Goal: Obtain resource: Download file/media

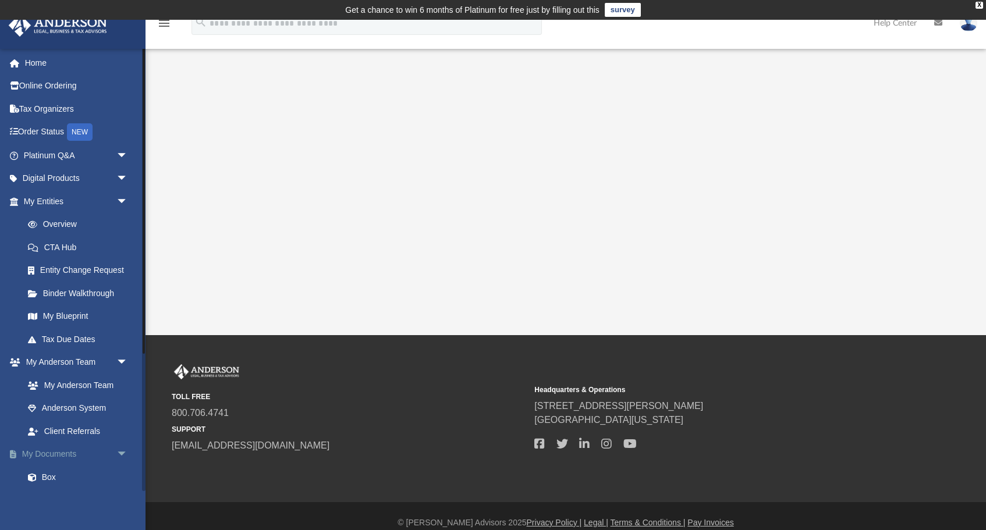
click at [54, 450] on link "My Documents arrow_drop_down" at bounding box center [76, 454] width 137 height 23
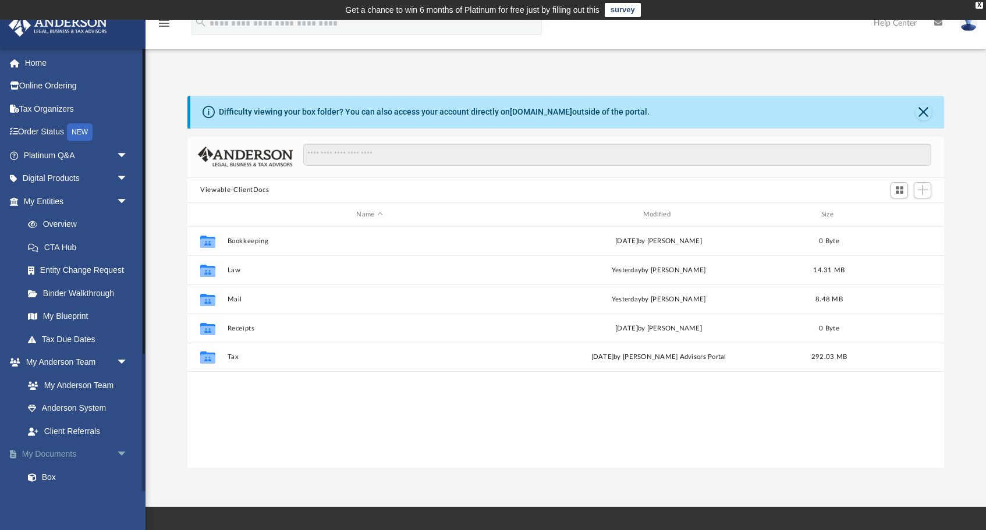
scroll to position [265, 756]
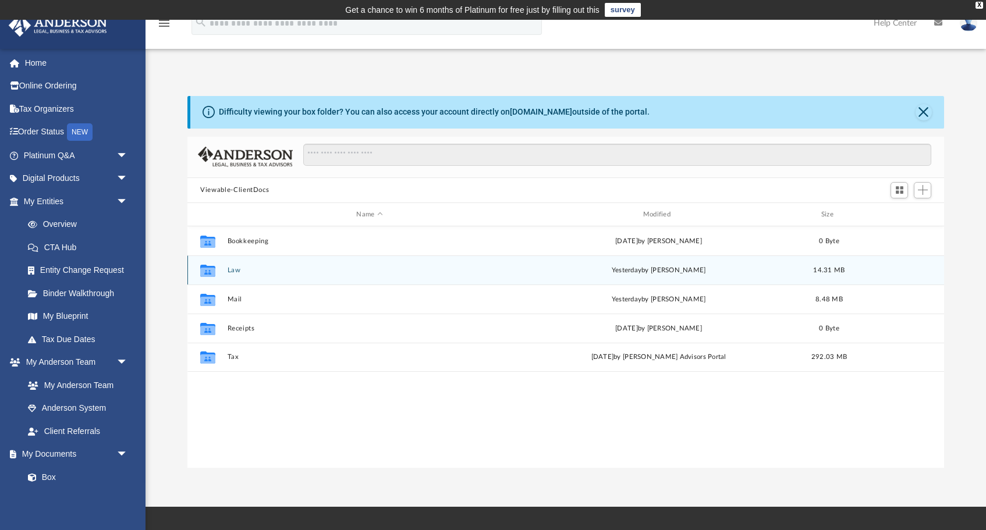
click at [256, 272] on button "Law" at bounding box center [370, 271] width 284 height 8
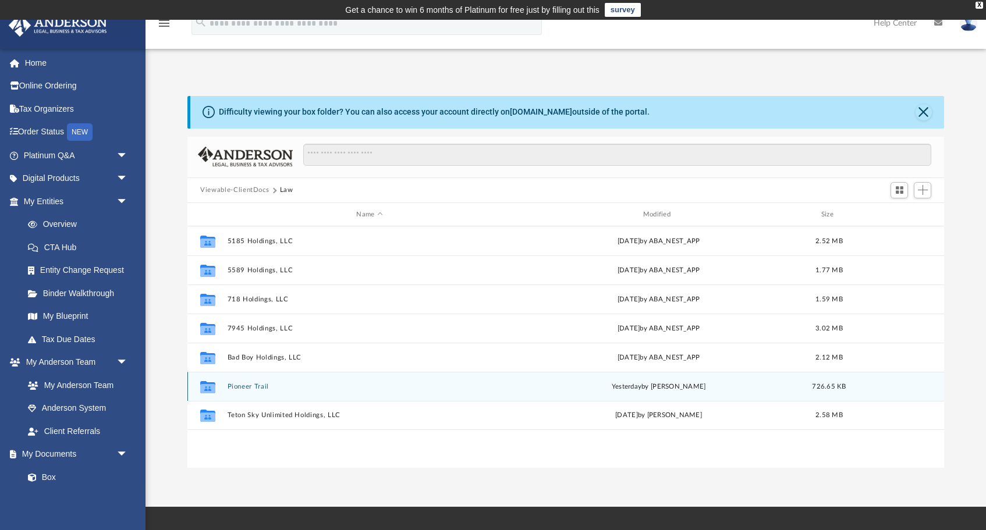
click at [239, 383] on button "Pioneer Trail" at bounding box center [370, 387] width 284 height 8
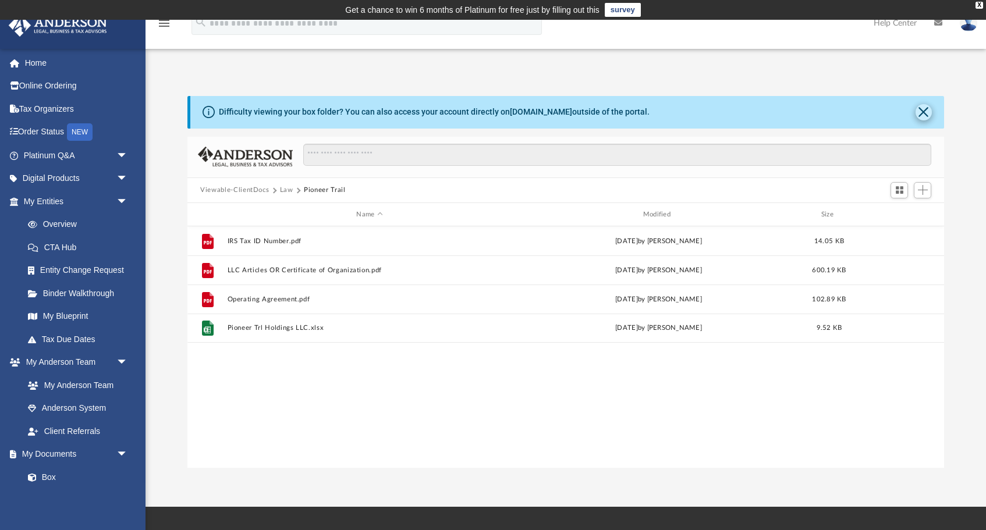
click at [924, 109] on button "Close" at bounding box center [924, 112] width 16 height 16
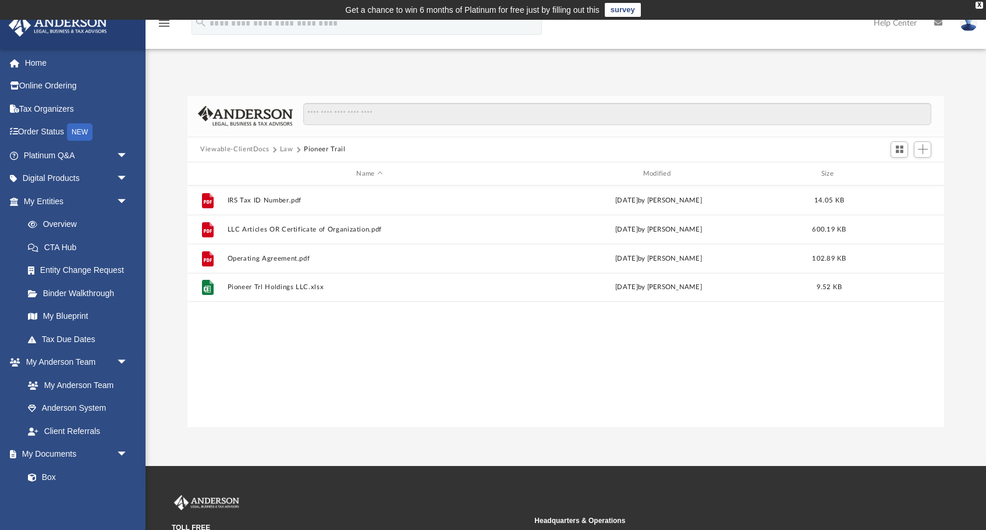
click at [285, 151] on button "Law" at bounding box center [286, 149] width 13 height 10
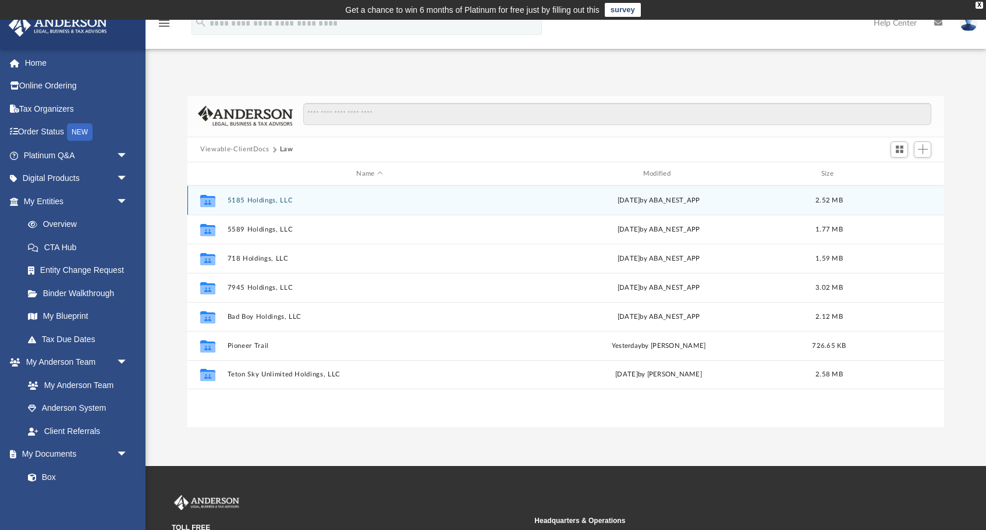
click at [267, 203] on button "5185 Holdings, LLC" at bounding box center [370, 201] width 284 height 8
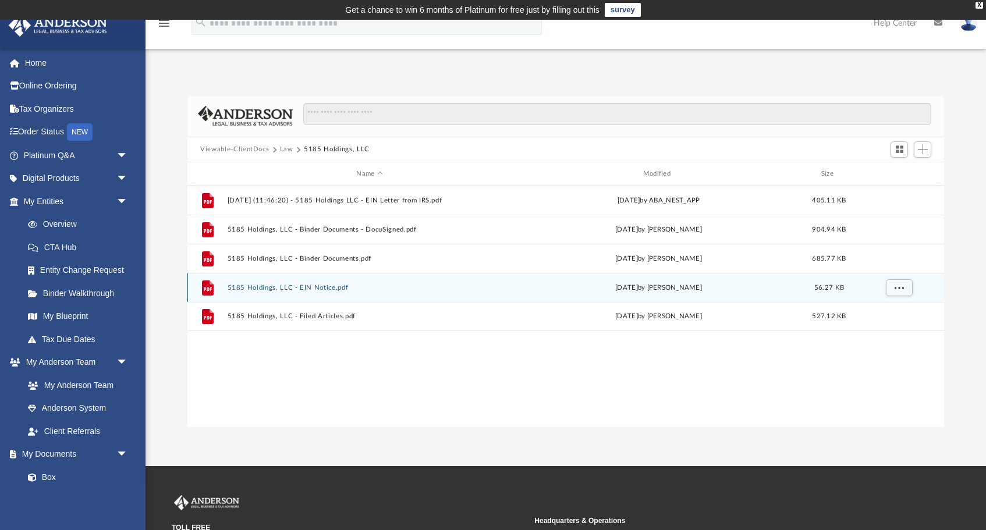
click at [303, 288] on button "5185 Holdings, LLC - EIN Notice.pdf" at bounding box center [370, 288] width 284 height 8
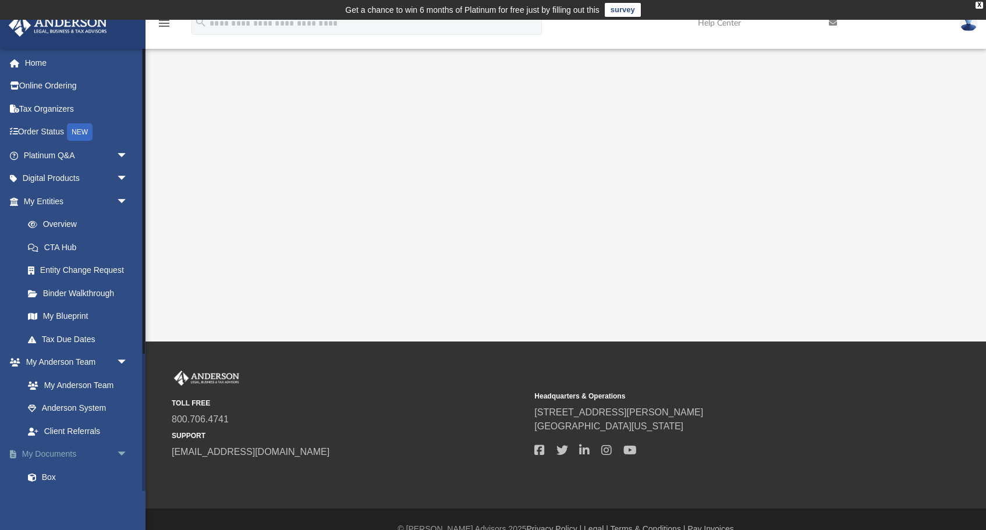
click at [62, 448] on link "My Documents arrow_drop_down" at bounding box center [76, 454] width 137 height 23
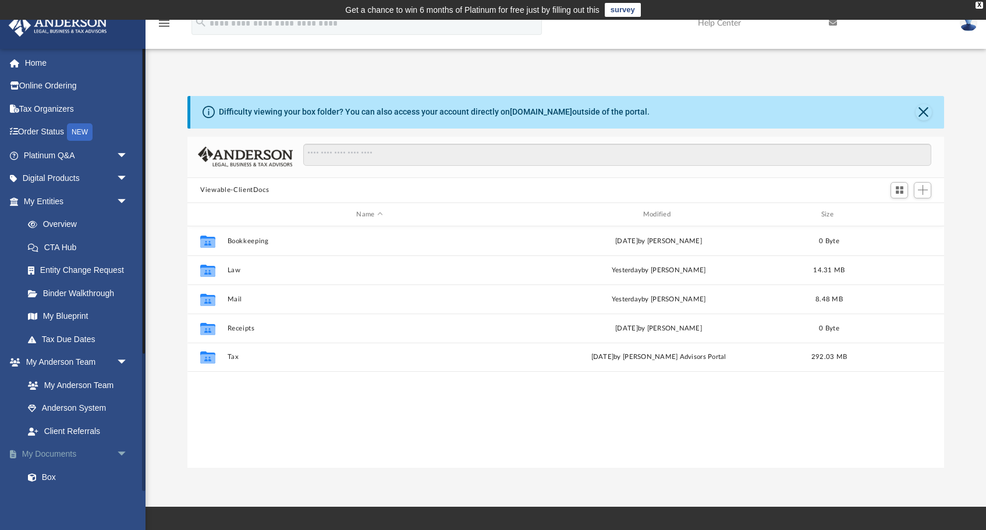
scroll to position [265, 756]
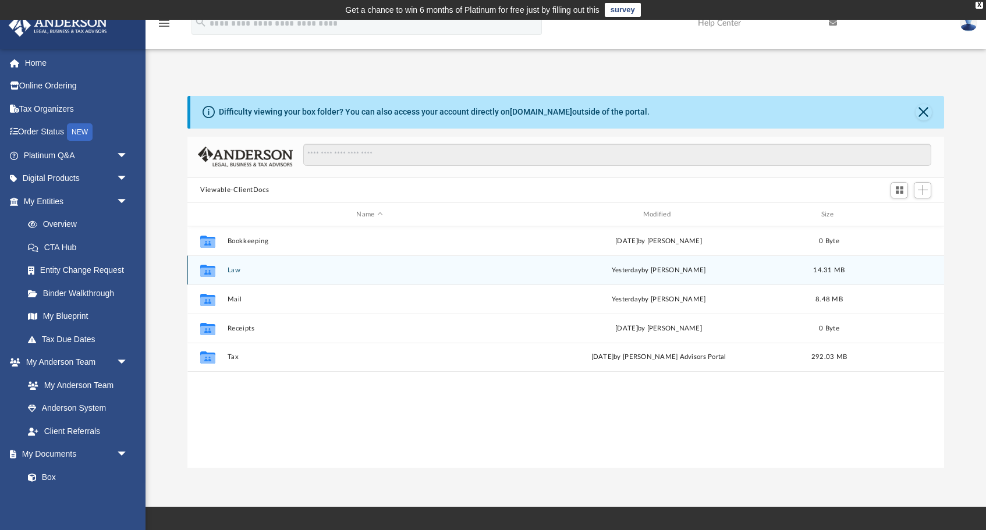
click at [235, 265] on div "Collaborated Folder Law [DATE] by [PERSON_NAME] 14.31 MB" at bounding box center [565, 270] width 757 height 29
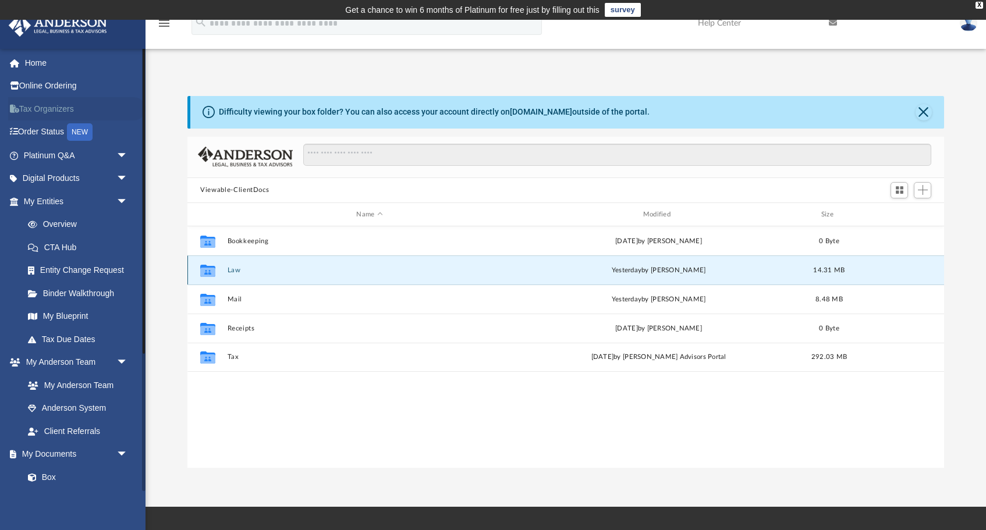
scroll to position [0, 0]
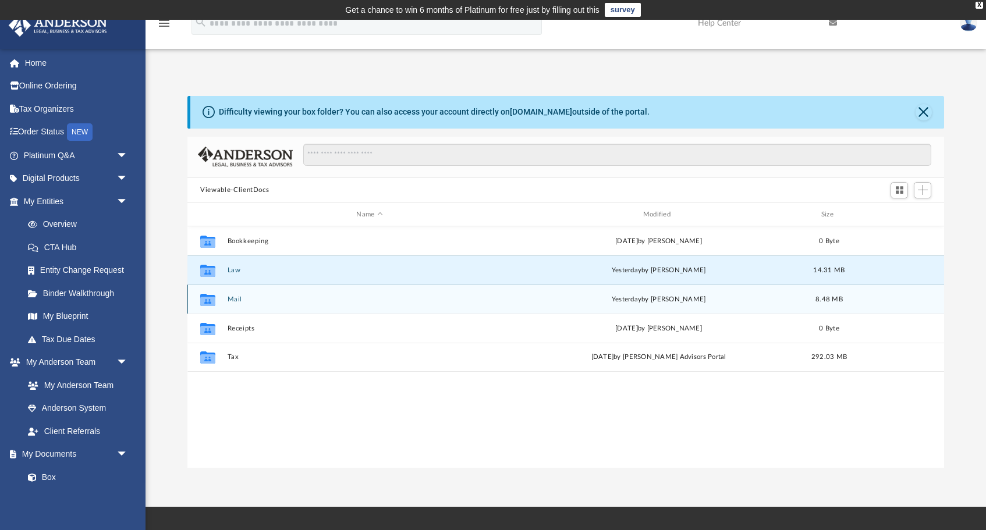
click at [236, 297] on button "Mail" at bounding box center [370, 300] width 284 height 8
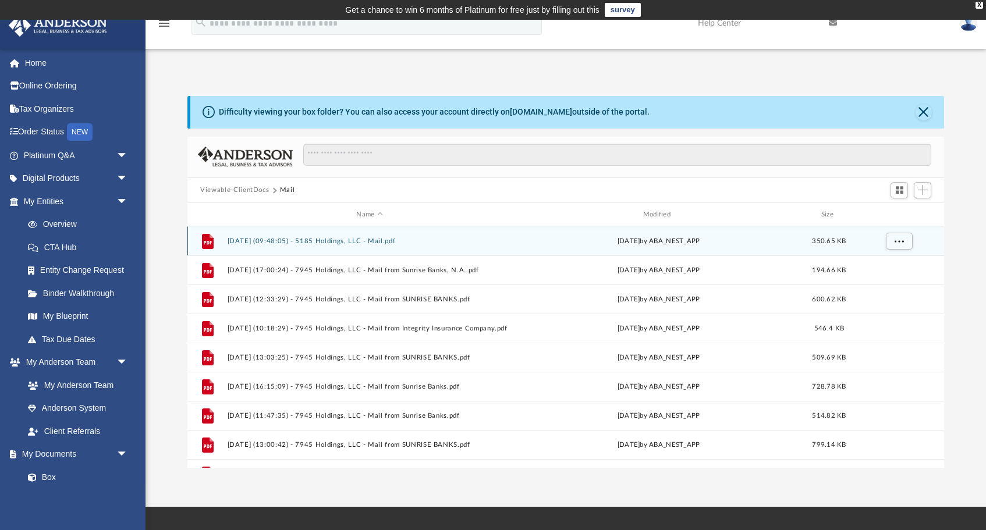
click at [345, 241] on button "[DATE] (09:48:05) - 5185 Holdings, LLC - Mail.pdf" at bounding box center [370, 241] width 284 height 8
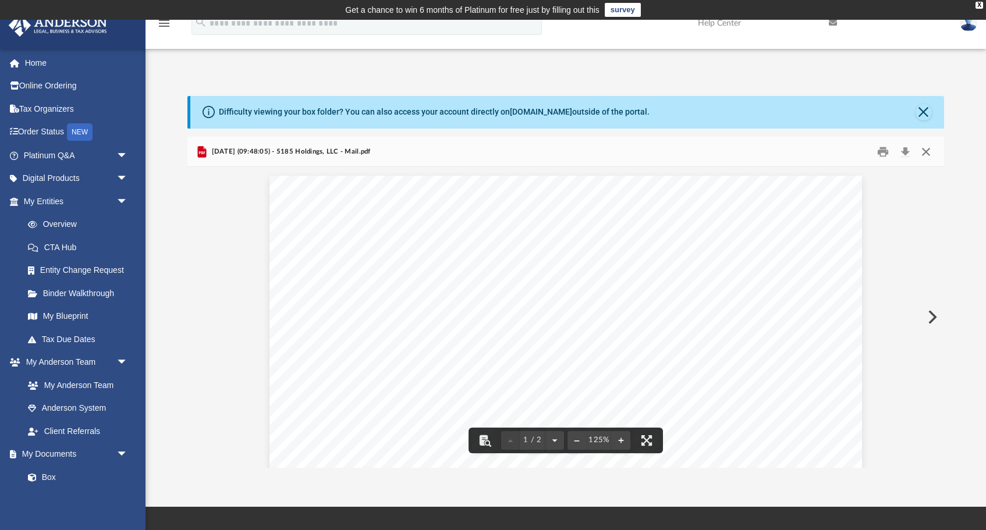
click at [923, 151] on button "Close" at bounding box center [925, 152] width 21 height 18
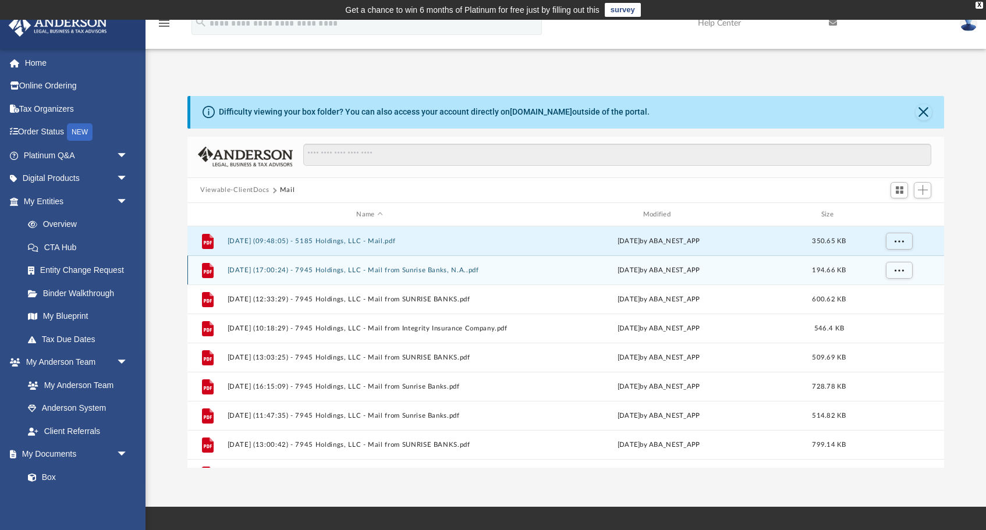
click at [373, 269] on button "[DATE] (17:00:24) - 7945 Holdings, LLC - Mail from Sunrise Banks, N.A..pdf" at bounding box center [370, 271] width 284 height 8
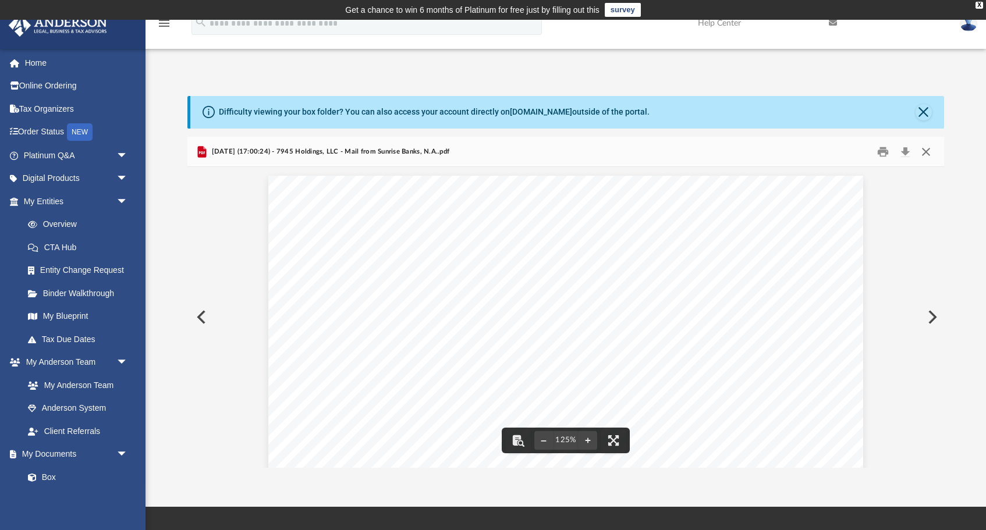
click at [928, 152] on button "Close" at bounding box center [925, 152] width 21 height 18
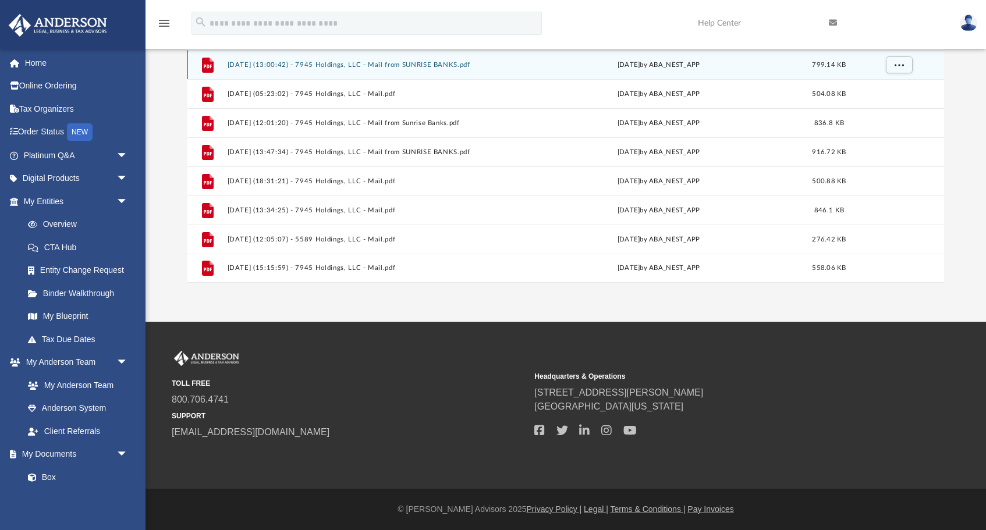
scroll to position [185, 0]
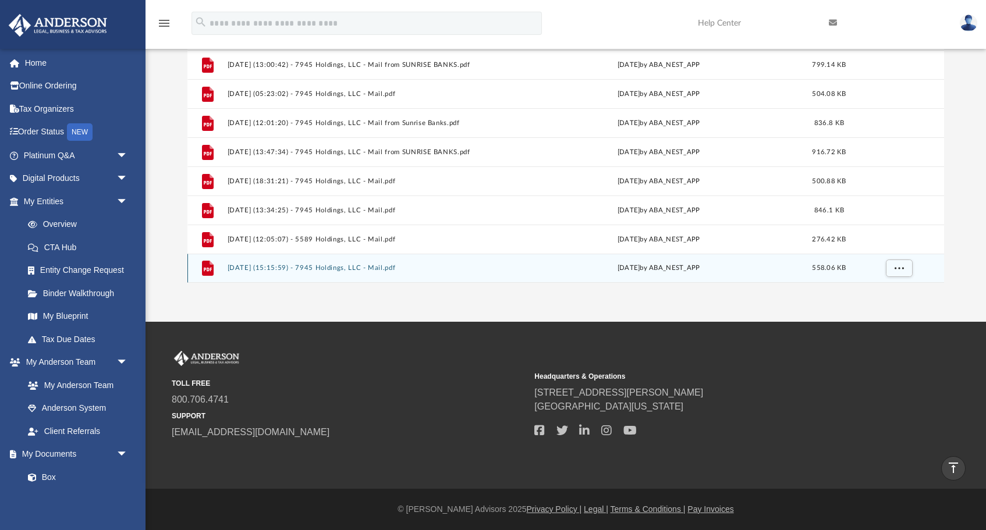
click at [358, 272] on button "[DATE] (15:15:59) - 7945 Holdings, LLC - Mail.pdf" at bounding box center [370, 269] width 284 height 8
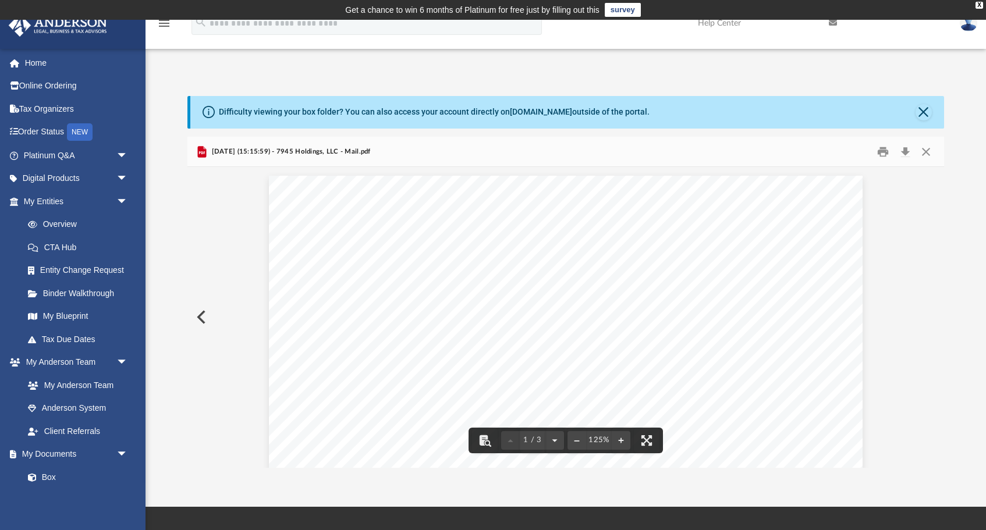
scroll to position [0, 0]
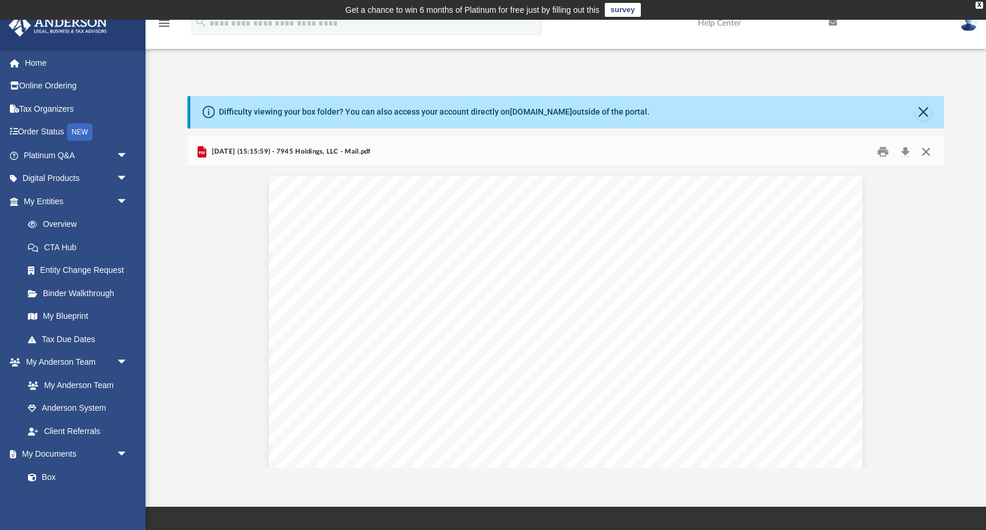
click at [924, 152] on button "Close" at bounding box center [925, 152] width 21 height 18
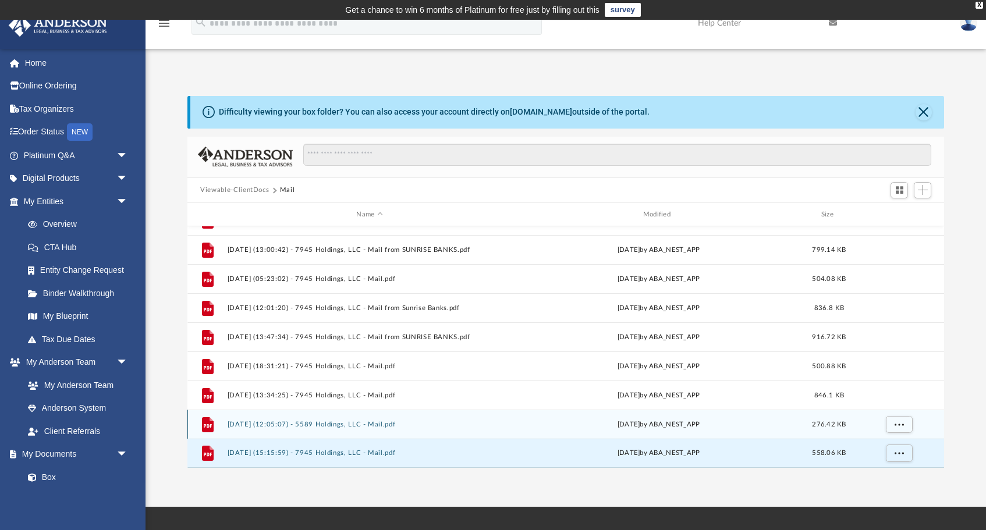
click at [373, 422] on button "[DATE] (12:05:07) - 5589 Holdings, LLC - Mail.pdf" at bounding box center [370, 425] width 284 height 8
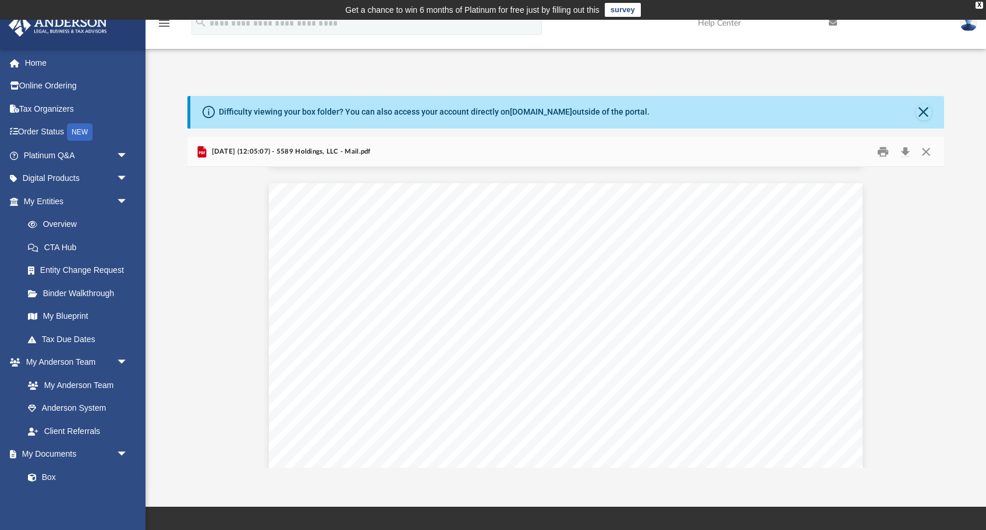
scroll to position [774, 0]
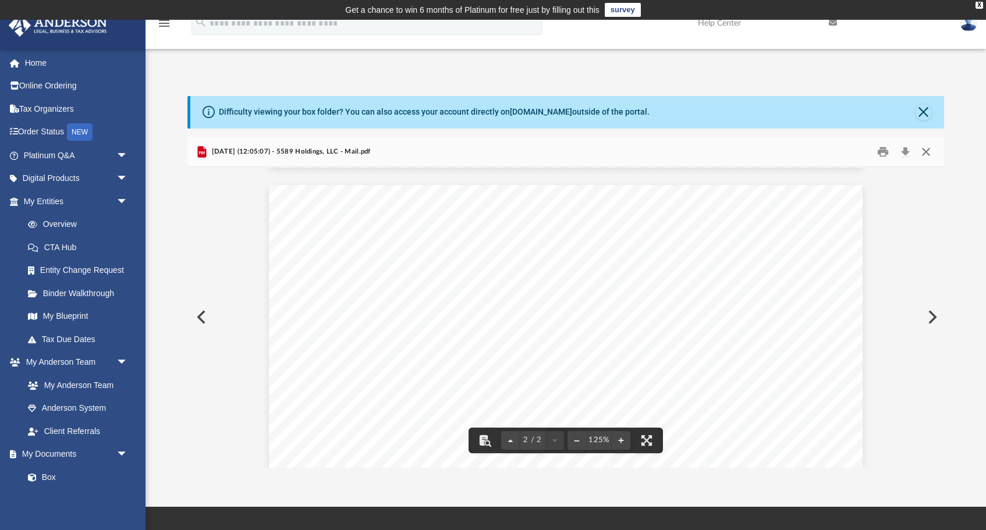
click at [925, 148] on button "Close" at bounding box center [925, 152] width 21 height 18
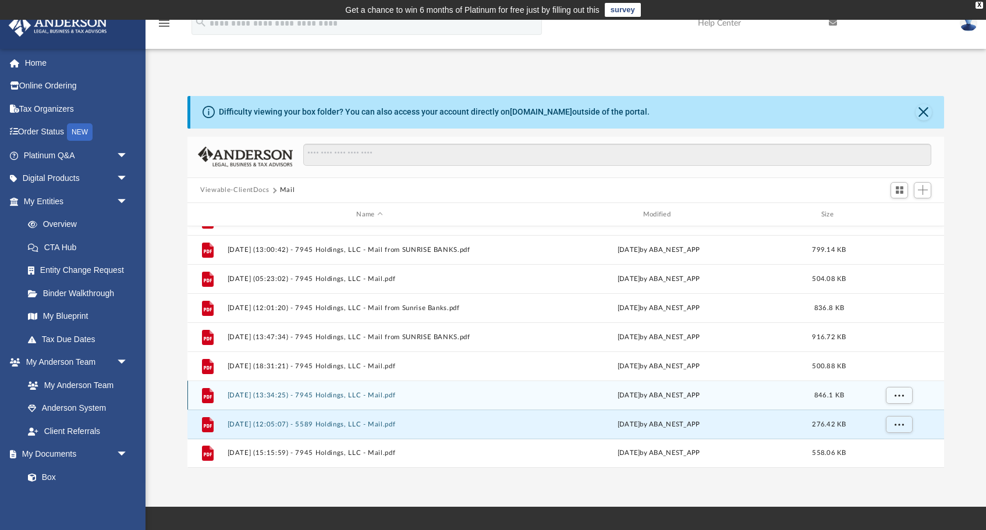
click at [328, 398] on button "[DATE] (13:34:25) - 7945 Holdings, LLC - Mail.pdf" at bounding box center [370, 396] width 284 height 8
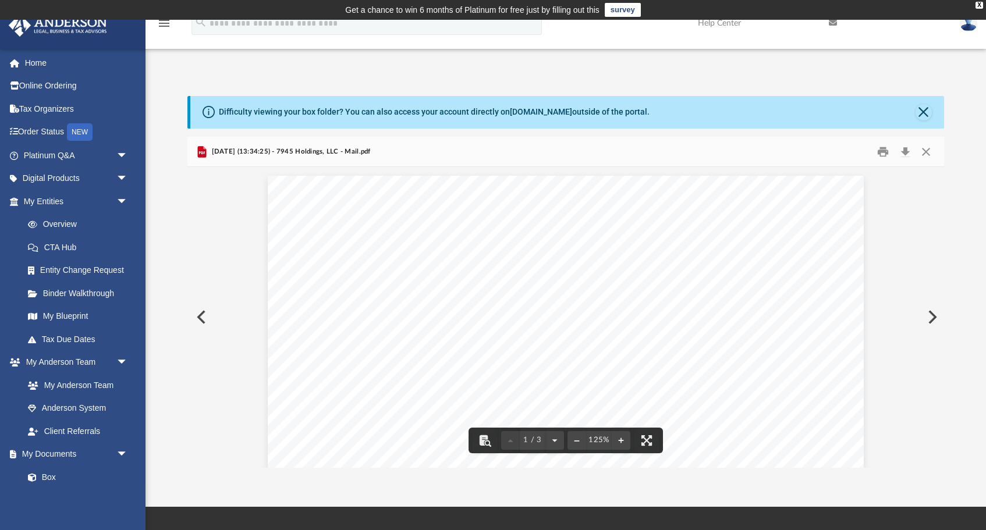
scroll to position [0, 0]
click at [925, 152] on button "Close" at bounding box center [925, 152] width 21 height 18
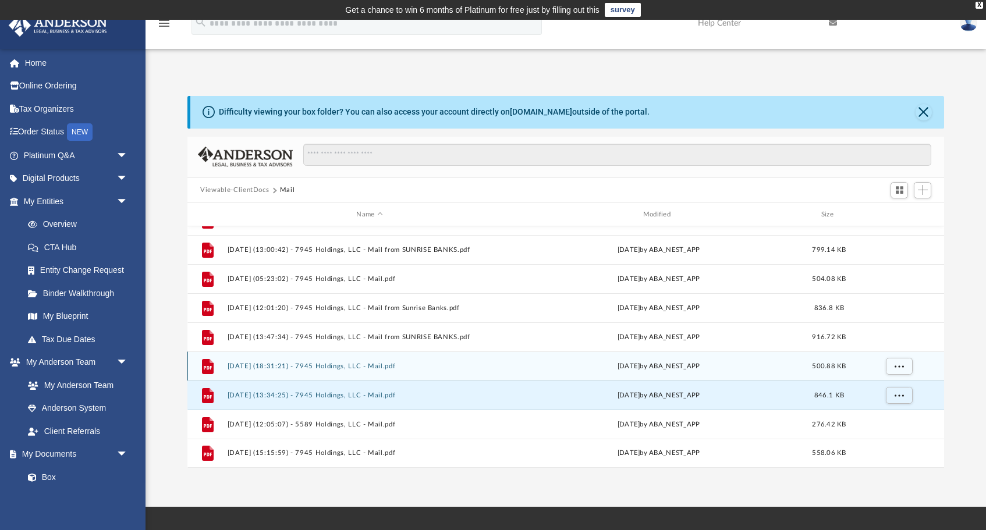
click at [298, 367] on button "[DATE] (18:31:21) - 7945 Holdings, LLC - Mail.pdf" at bounding box center [370, 367] width 284 height 8
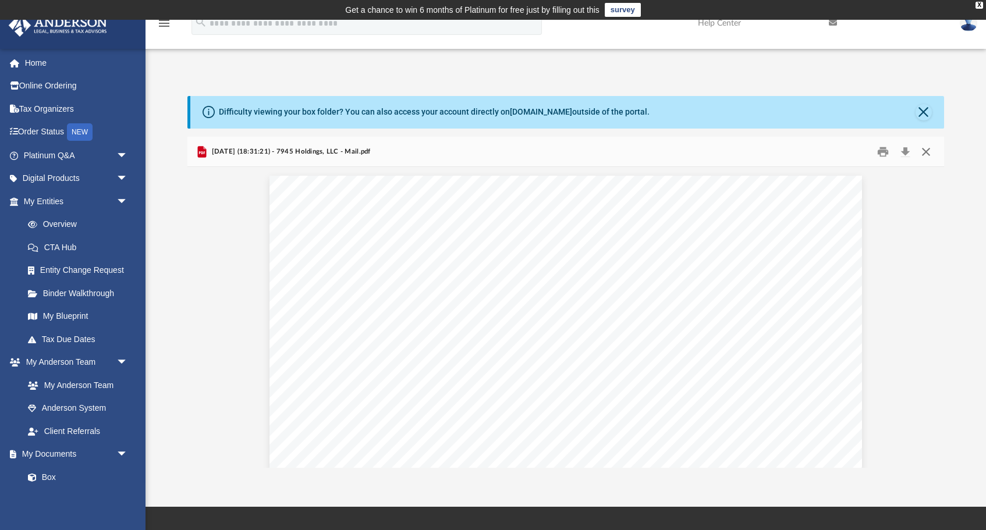
click at [925, 148] on button "Close" at bounding box center [925, 152] width 21 height 18
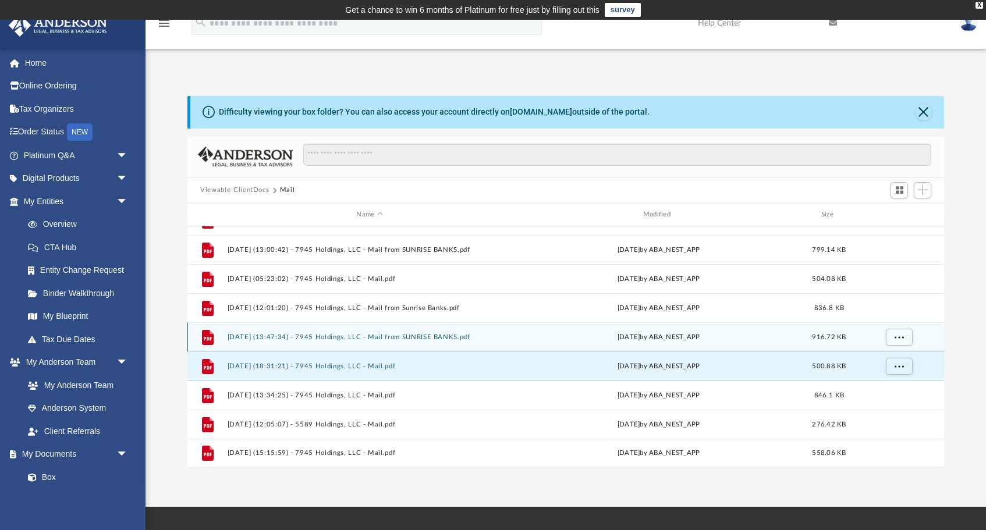
click at [358, 334] on button "[DATE] (13:47:34) - 7945 Holdings, LLC - Mail from SUNRISE BANKS.pdf" at bounding box center [370, 338] width 284 height 8
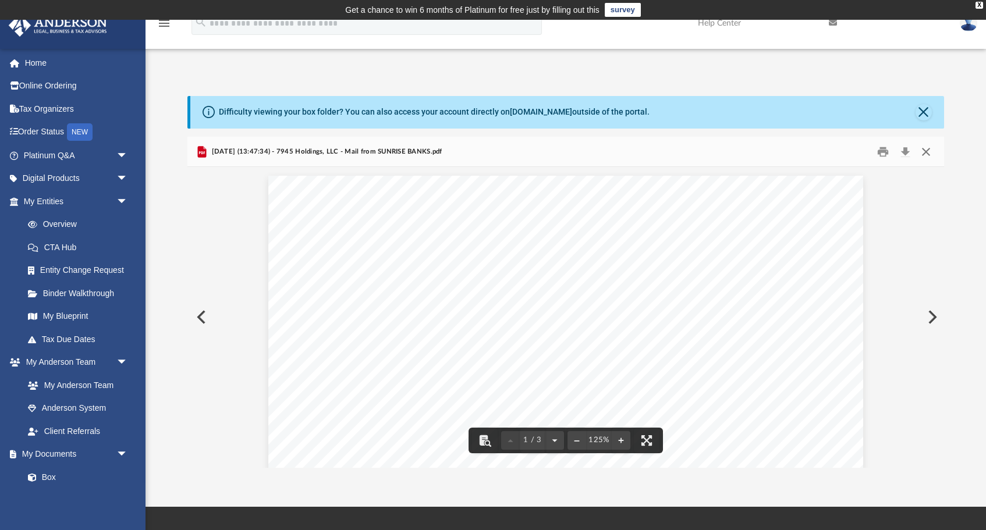
click at [926, 152] on button "Close" at bounding box center [925, 152] width 21 height 18
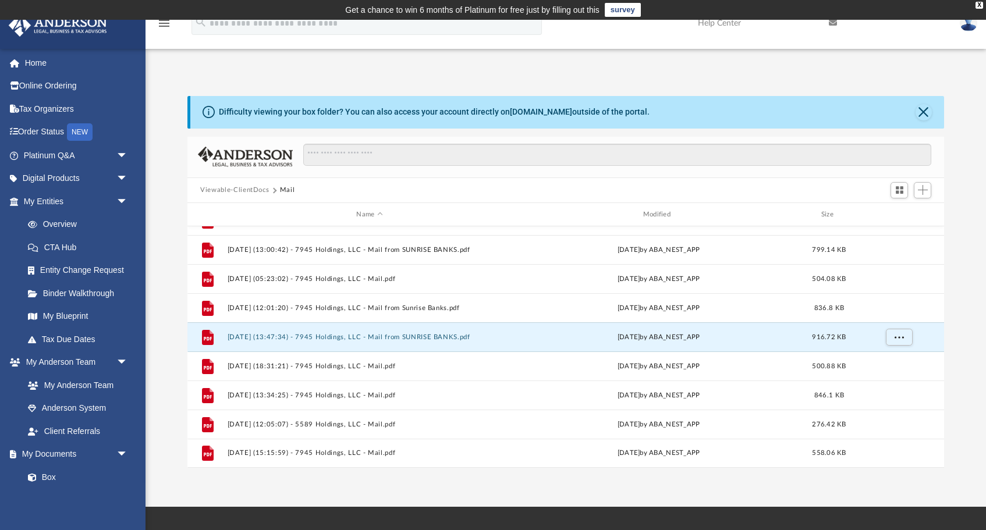
click at [240, 190] on button "Viewable-ClientDocs" at bounding box center [234, 190] width 69 height 10
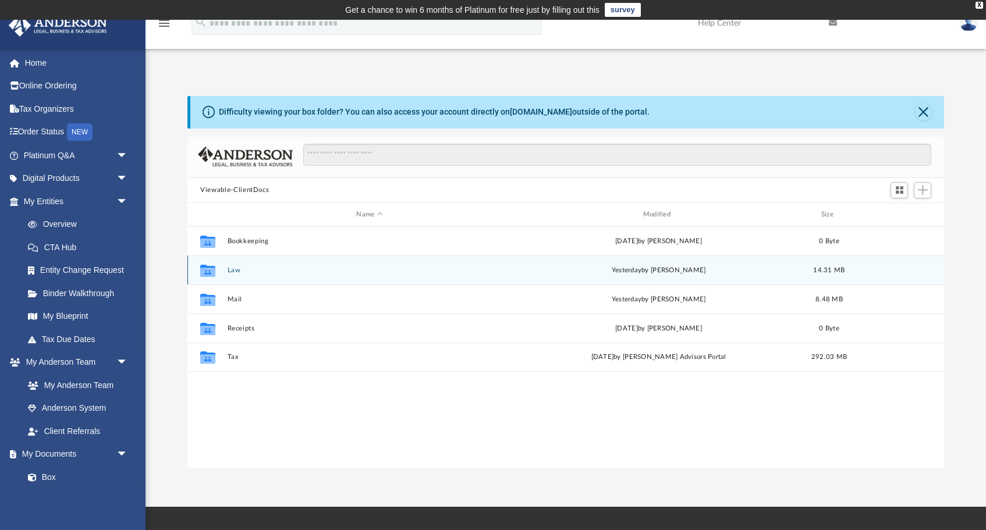
click at [264, 272] on button "Law" at bounding box center [370, 271] width 284 height 8
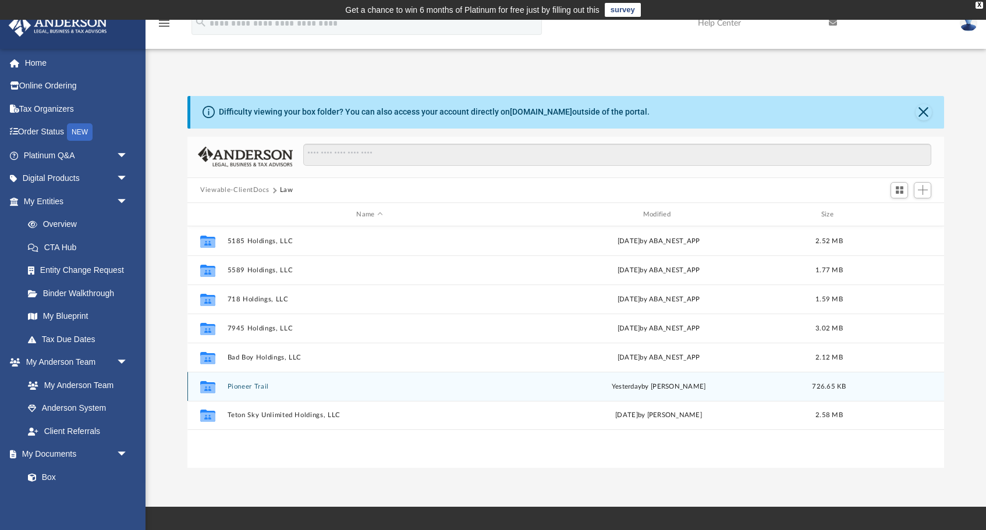
click at [253, 385] on button "Pioneer Trail" at bounding box center [370, 387] width 284 height 8
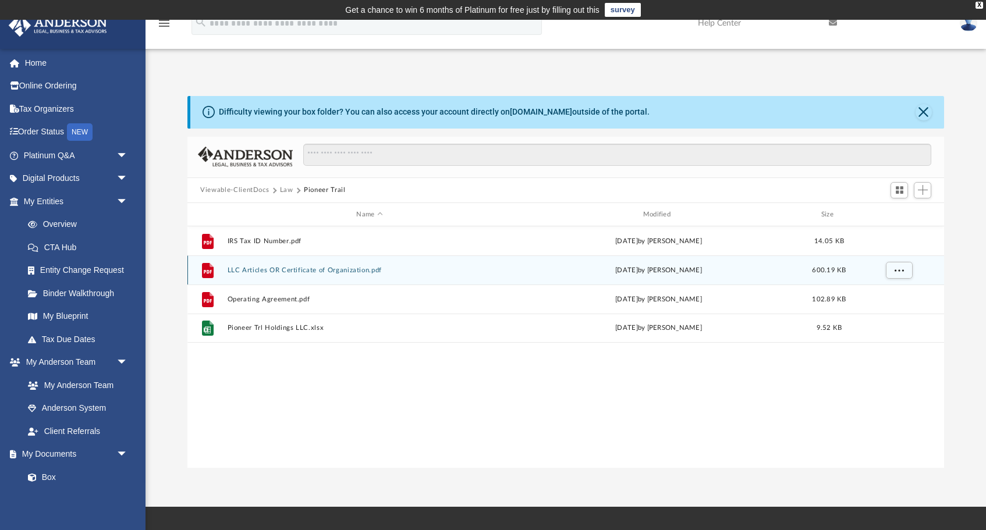
click at [311, 278] on div "File LLC Articles OR Certificate of Organization.pdf [DATE] by [PERSON_NAME] 60…" at bounding box center [565, 270] width 757 height 29
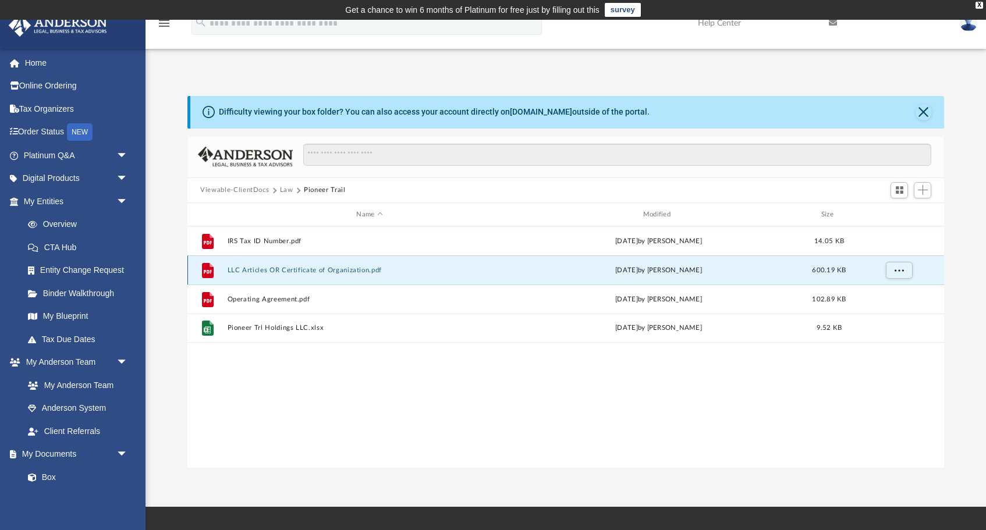
click at [327, 269] on button "LLC Articles OR Certificate of Organization.pdf" at bounding box center [370, 271] width 284 height 8
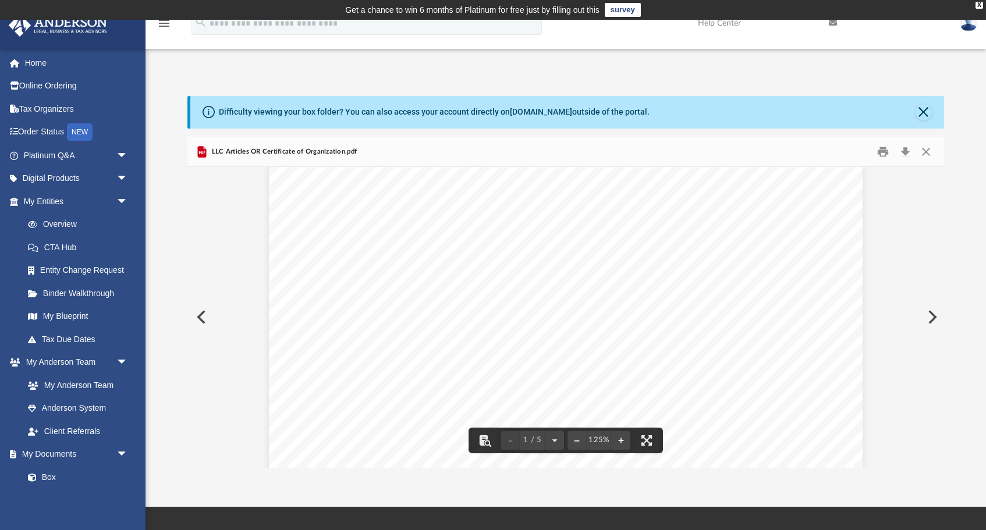
scroll to position [180, 0]
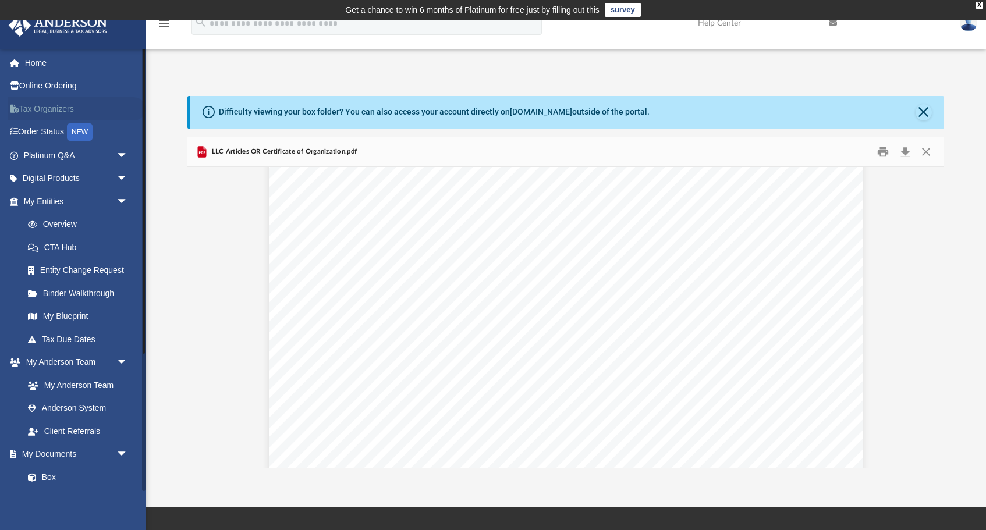
click at [47, 104] on link "Tax Organizers" at bounding box center [76, 108] width 137 height 23
